Goal: Task Accomplishment & Management: Complete application form

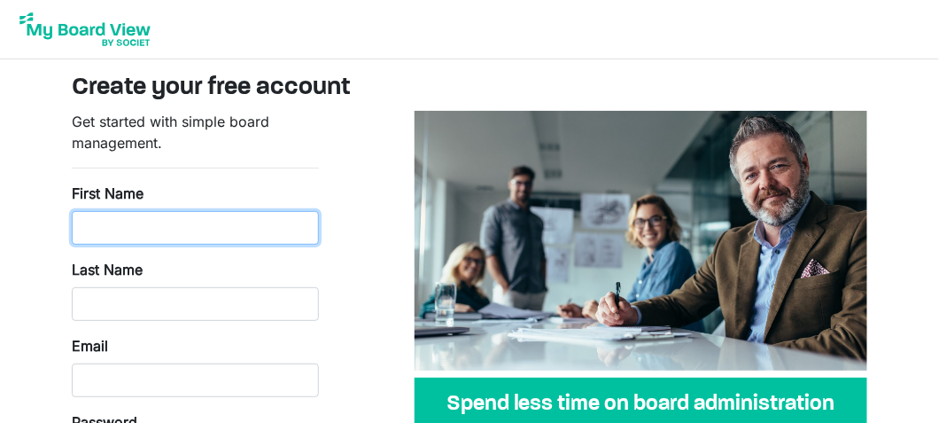
click at [105, 220] on input "First Name" at bounding box center [195, 228] width 247 height 34
type input "[PERSON_NAME]"
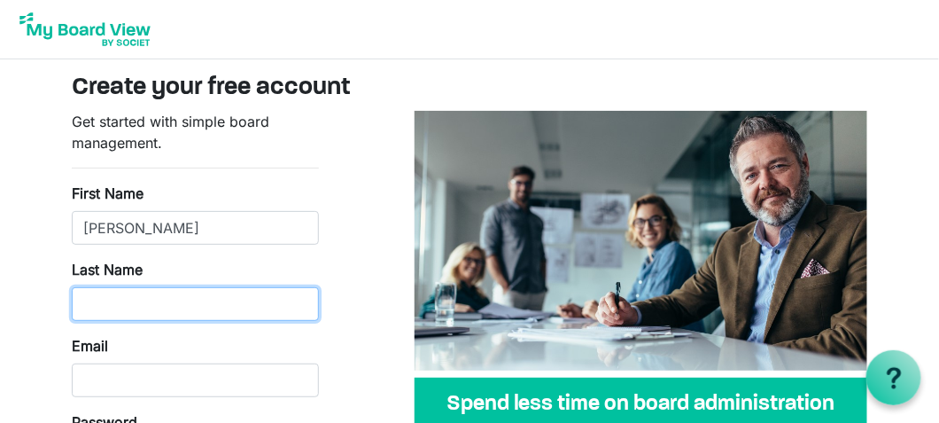
type input "[PERSON_NAME]"
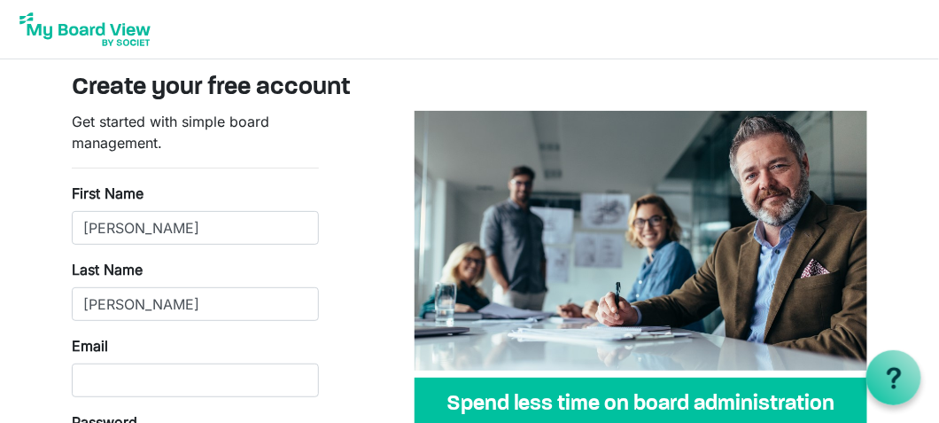
type input "[EMAIL_ADDRESS][DOMAIN_NAME]"
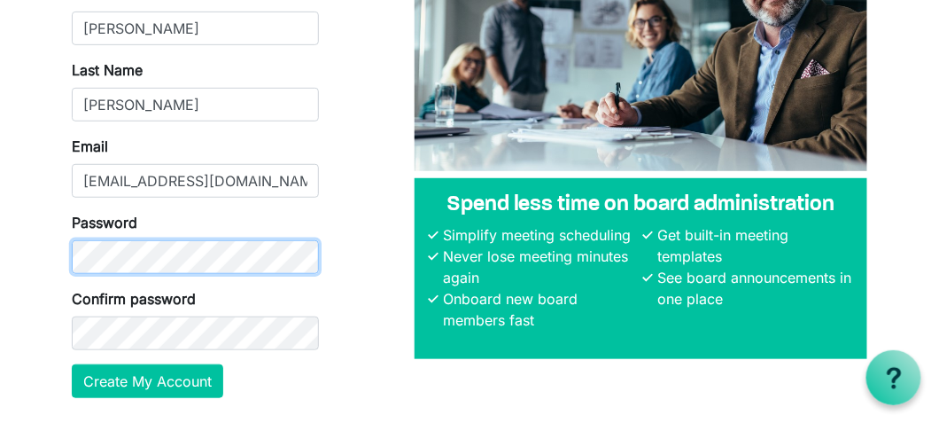
scroll to position [242, 0]
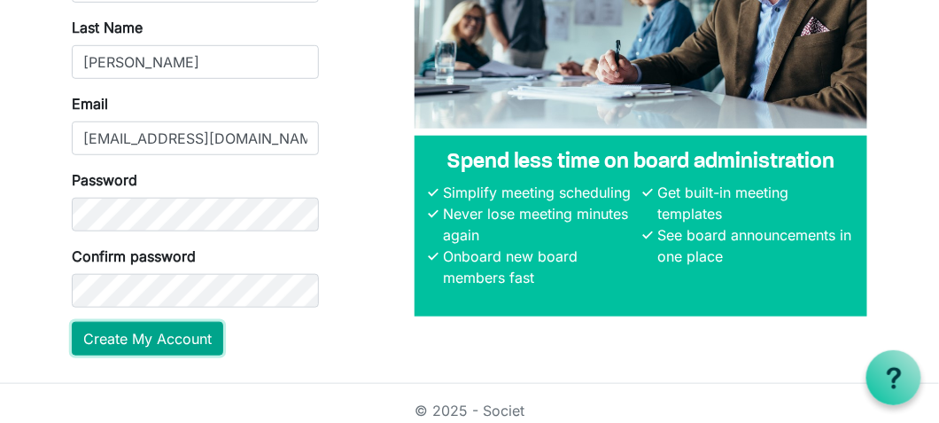
click at [161, 332] on button "Create My Account" at bounding box center [147, 339] width 151 height 34
